Goal: Transaction & Acquisition: Purchase product/service

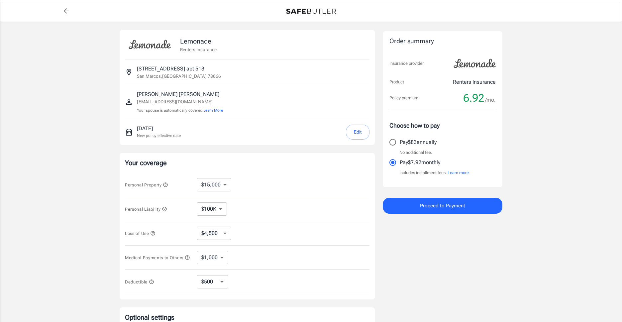
select select "15000"
select select "500"
click at [352, 133] on button "Edit" at bounding box center [358, 132] width 24 height 15
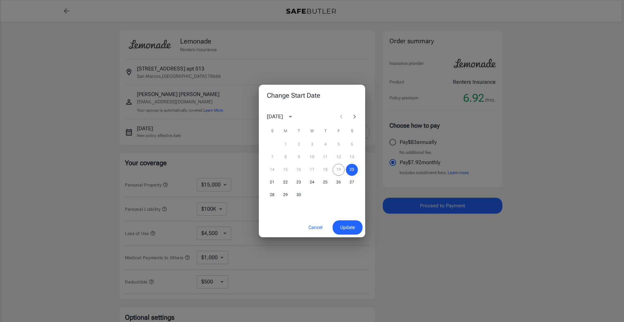
click at [339, 169] on div "14 15 16 17 18 19 20" at bounding box center [312, 170] width 106 height 12
click at [350, 230] on span "Update" at bounding box center [347, 227] width 15 height 8
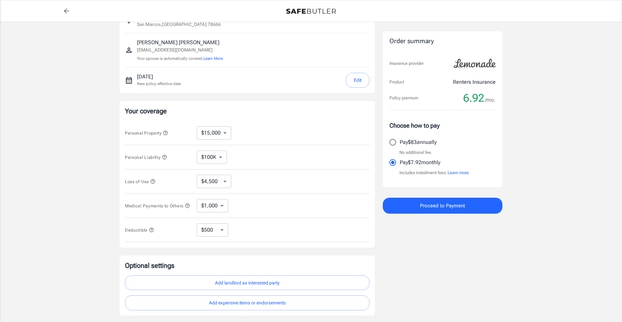
scroll to position [100, 0]
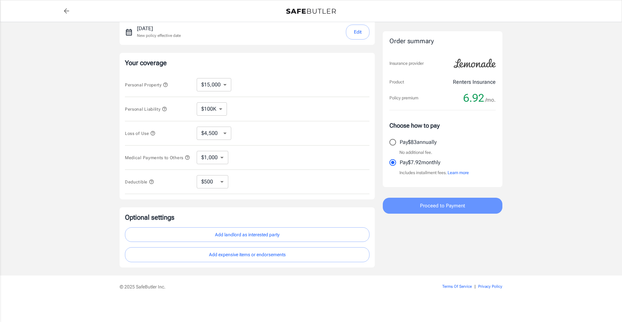
click at [417, 208] on button "Proceed to Payment" at bounding box center [443, 206] width 120 height 16
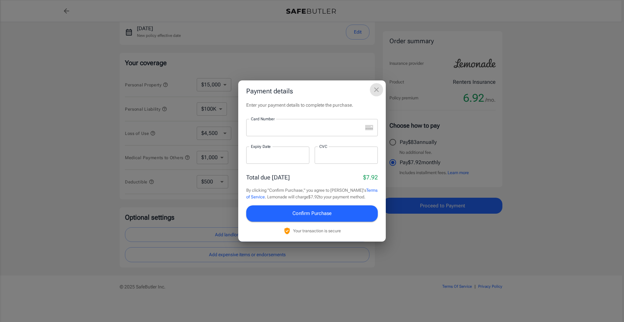
click at [376, 90] on icon "close" at bounding box center [377, 90] width 8 height 8
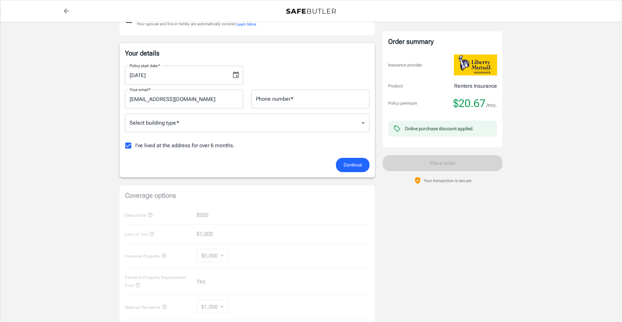
scroll to position [65, 0]
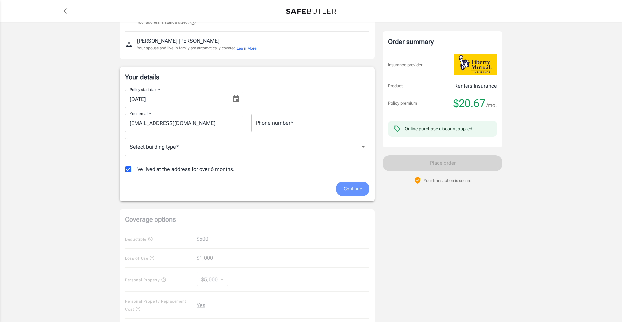
click at [353, 187] on span "Continue" at bounding box center [353, 189] width 18 height 8
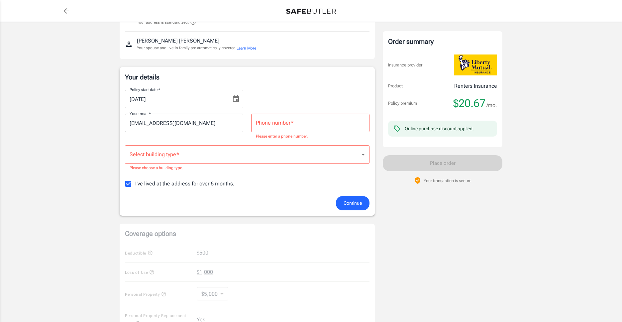
click at [296, 125] on input "Phone number   *" at bounding box center [310, 123] width 118 height 19
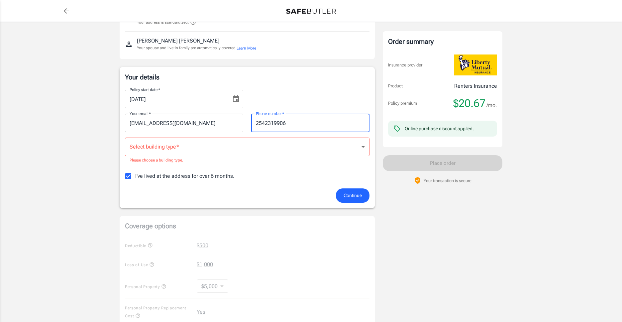
type input "2542319906"
click at [293, 147] on body "Policy premium $ 20.67 /mo Liberty Mutual Renters Insurance 109 WEST AVE APT 51…" at bounding box center [312, 265] width 624 height 660
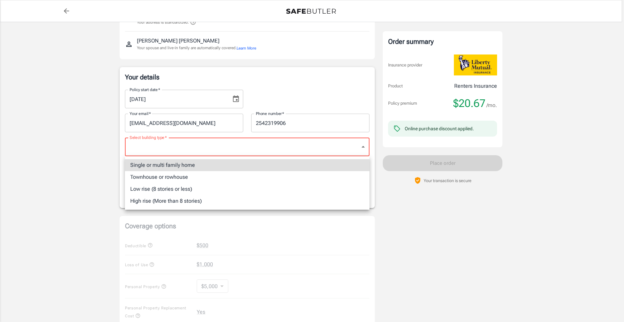
click at [261, 165] on li "Single or multi family home" at bounding box center [247, 165] width 245 height 12
type input "singlefamily"
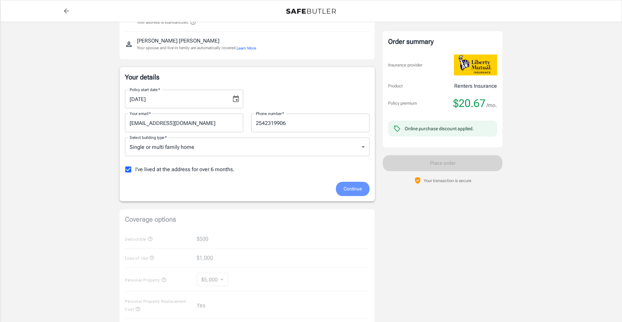
click at [351, 189] on span "Continue" at bounding box center [353, 189] width 18 height 8
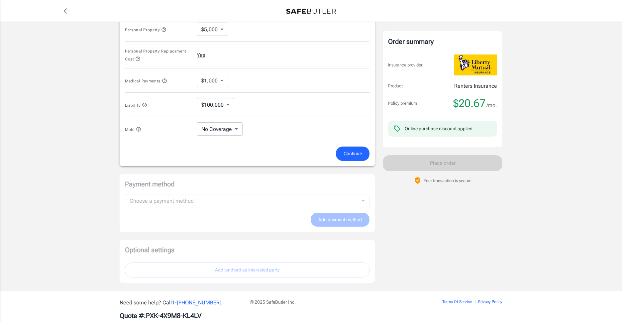
scroll to position [323, 0]
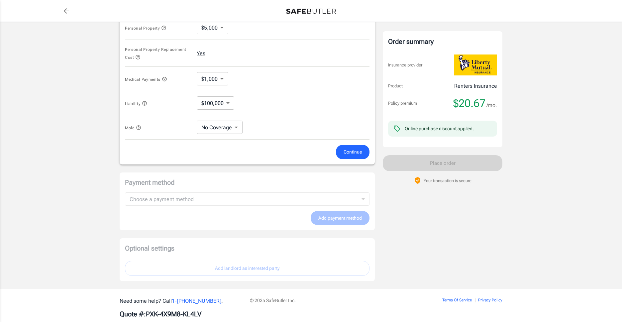
click at [349, 152] on span "Continue" at bounding box center [353, 152] width 18 height 8
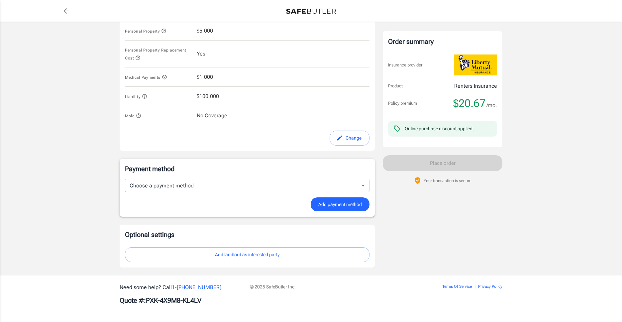
scroll to position [318, 0]
click at [286, 192] on body "Policy premium $ 20.67 /mo Liberty Mutual Renters Insurance 109 WEST AVE APT 51…" at bounding box center [312, 2] width 624 height 640
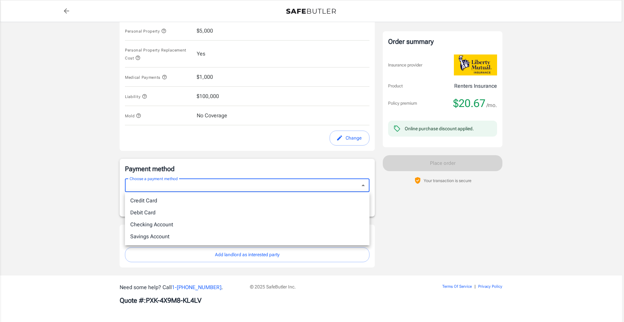
click at [177, 225] on li "Checking Account" at bounding box center [247, 225] width 245 height 12
type input "checking"
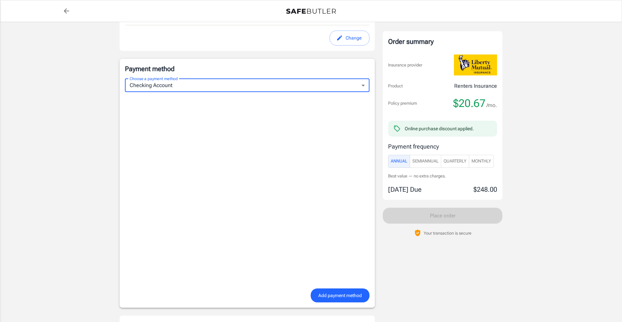
scroll to position [418, 0]
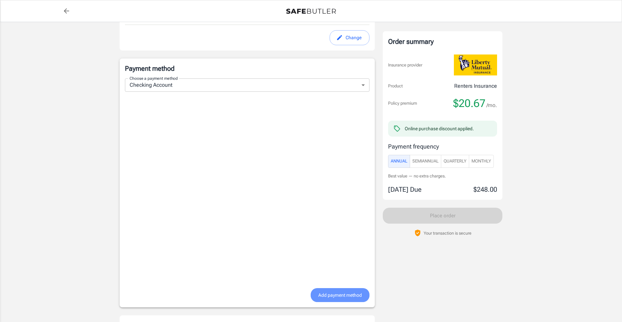
click at [354, 292] on span "Add payment method" at bounding box center [341, 295] width 44 height 8
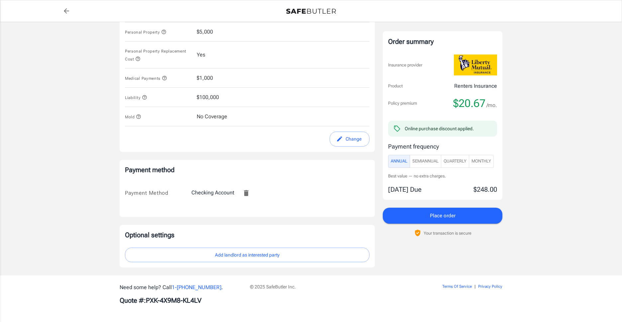
scroll to position [318, 0]
click at [475, 162] on span "Monthly" at bounding box center [482, 162] width 20 height 8
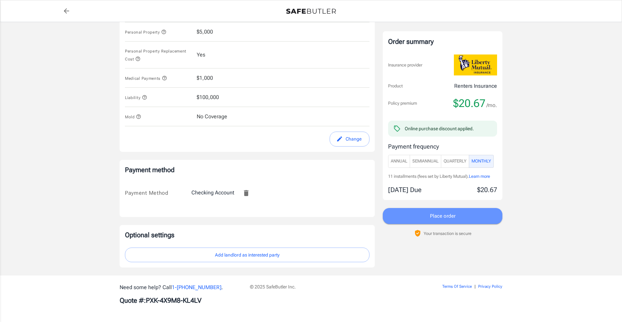
click at [422, 211] on button "Place order" at bounding box center [443, 216] width 120 height 16
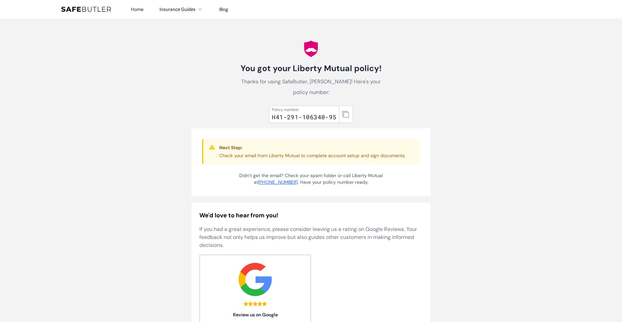
drag, startPoint x: 278, startPoint y: 107, endPoint x: 283, endPoint y: 106, distance: 4.7
click at [280, 107] on div "Policy number H41-291-106340-95" at bounding box center [304, 114] width 70 height 17
drag, startPoint x: 283, startPoint y: 106, endPoint x: 287, endPoint y: 106, distance: 4.3
click at [287, 112] on div "H41-291-106340-95" at bounding box center [304, 116] width 65 height 9
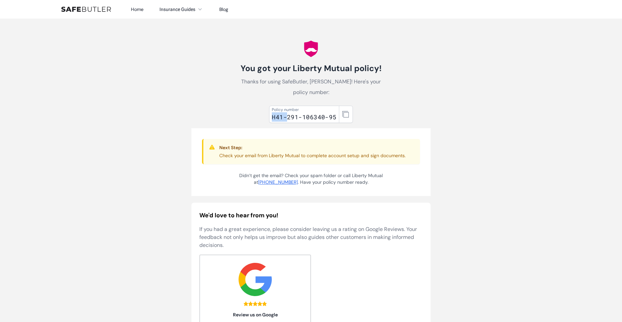
drag, startPoint x: 287, startPoint y: 106, endPoint x: 310, endPoint y: 107, distance: 22.6
click at [288, 112] on div "H41-291-106340-95" at bounding box center [304, 116] width 65 height 9
click at [330, 109] on div "Policy number H41-291-106340-95" at bounding box center [304, 114] width 70 height 17
click at [339, 107] on button "button" at bounding box center [346, 114] width 14 height 17
